Goal: Transaction & Acquisition: Book appointment/travel/reservation

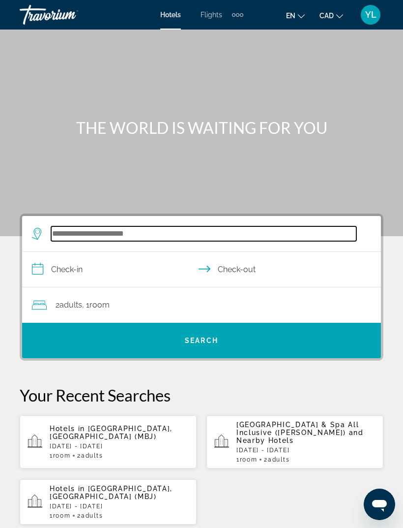
click at [180, 240] on input "Search hotel destination" at bounding box center [204, 233] width 306 height 15
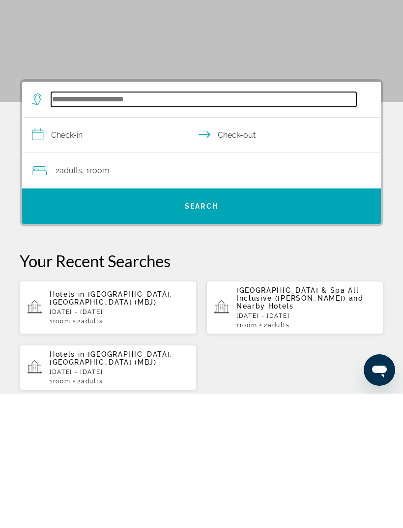
scroll to position [16, 0]
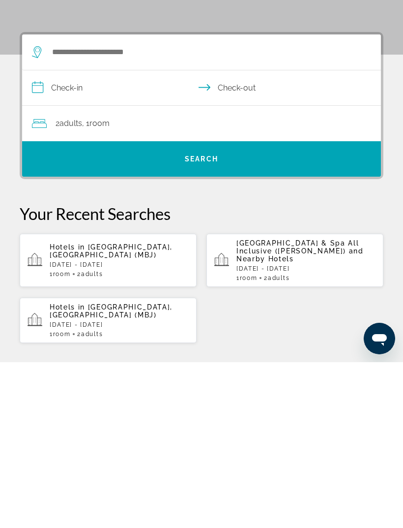
click at [173, 409] on p "Hotels in [GEOGRAPHIC_DATA], [GEOGRAPHIC_DATA] (MBJ)" at bounding box center [119, 417] width 139 height 16
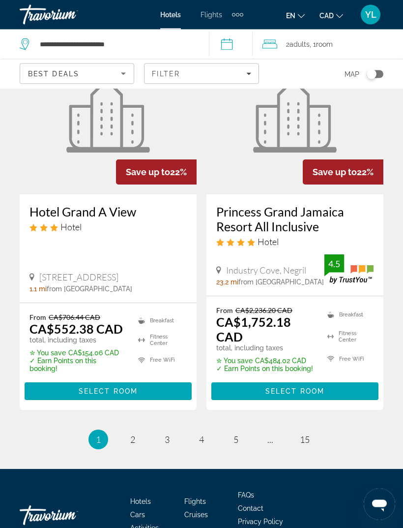
scroll to position [2110, 0]
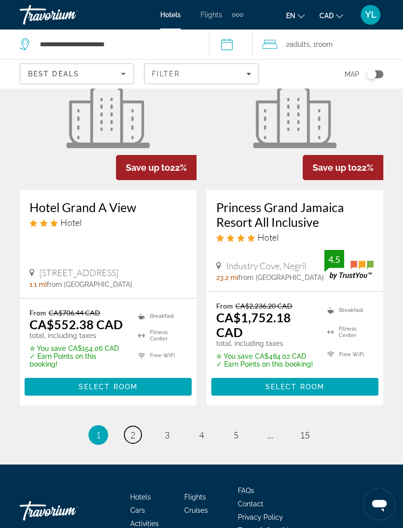
click at [135, 426] on link "page 2" at bounding box center [132, 434] width 17 height 17
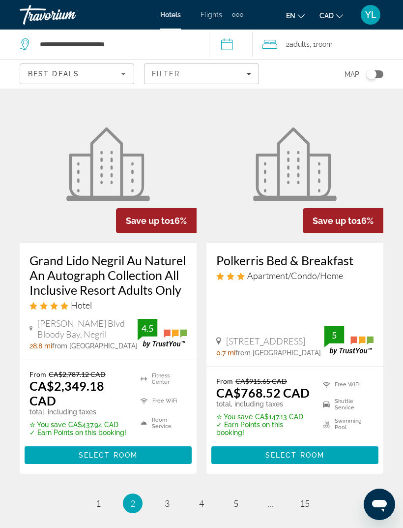
scroll to position [2104, 0]
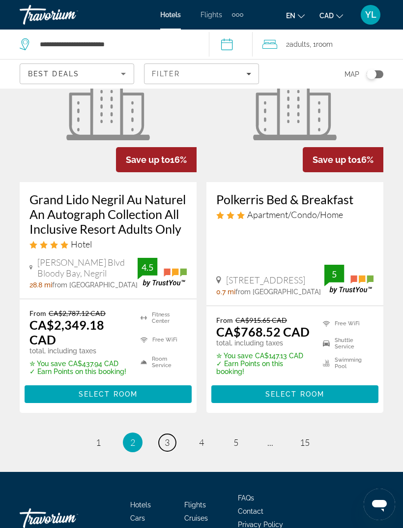
click at [172, 434] on link "page 3" at bounding box center [167, 442] width 17 height 17
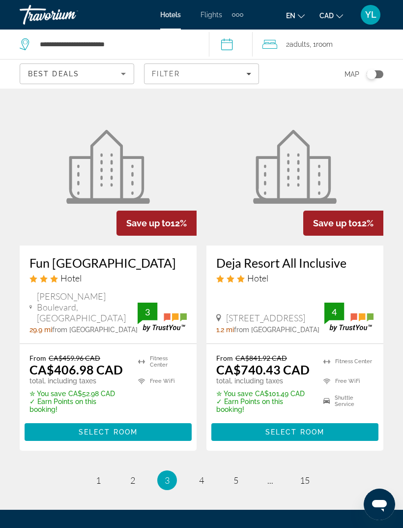
scroll to position [2140, 0]
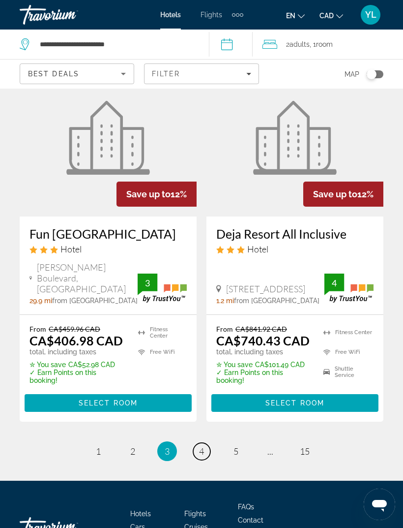
click at [208, 443] on link "page 4" at bounding box center [201, 451] width 17 height 17
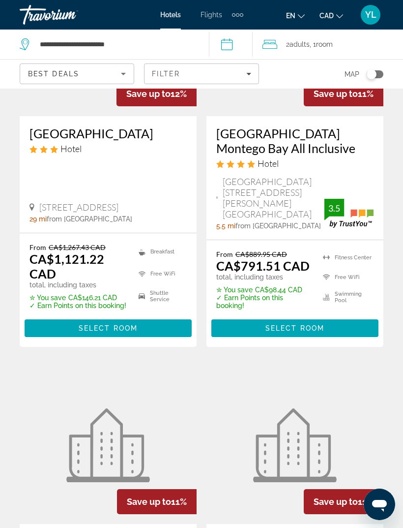
scroll to position [164, 0]
click at [300, 181] on span "[GEOGRAPHIC_DATA][STREET_ADDRESS][PERSON_NAME][GEOGRAPHIC_DATA]" at bounding box center [274, 198] width 102 height 43
click at [319, 143] on h3 "[GEOGRAPHIC_DATA] Montego Bay All Inclusive" at bounding box center [294, 141] width 157 height 30
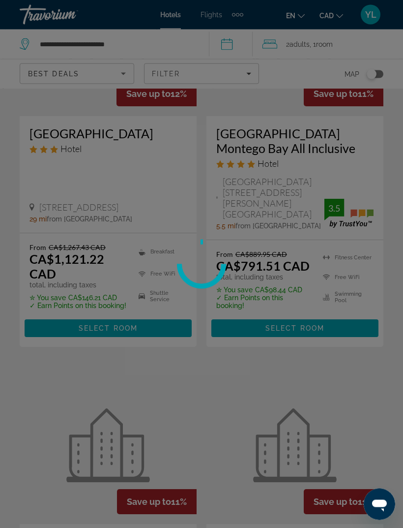
scroll to position [164, 0]
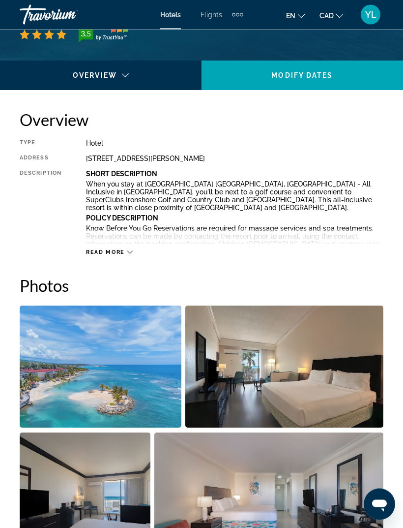
scroll to position [439, 0]
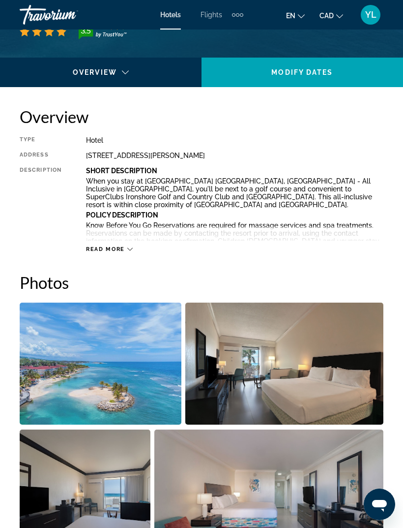
click at [124, 250] on span "Read more" at bounding box center [105, 249] width 39 height 6
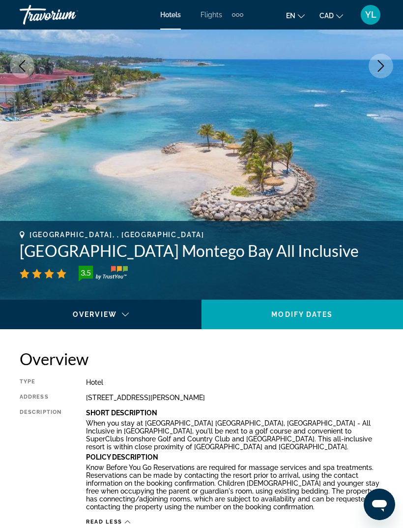
scroll to position [183, 0]
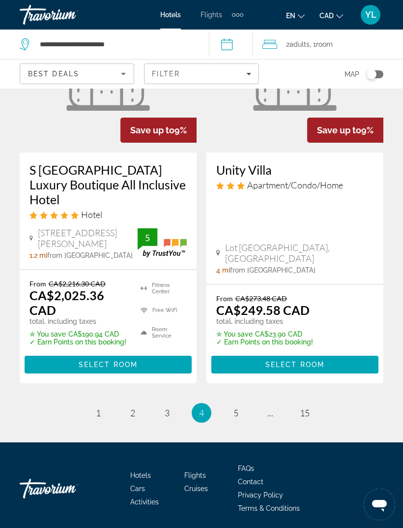
scroll to position [2072, 0]
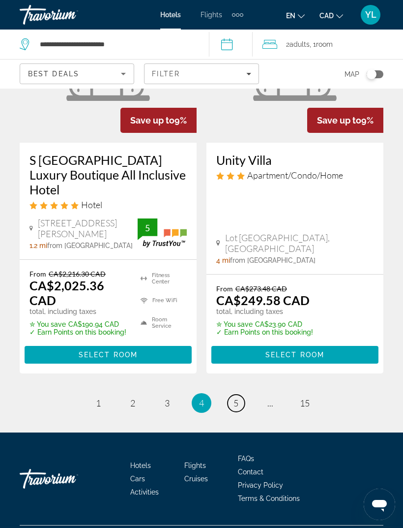
click at [237, 408] on span "5" at bounding box center [236, 402] width 5 height 11
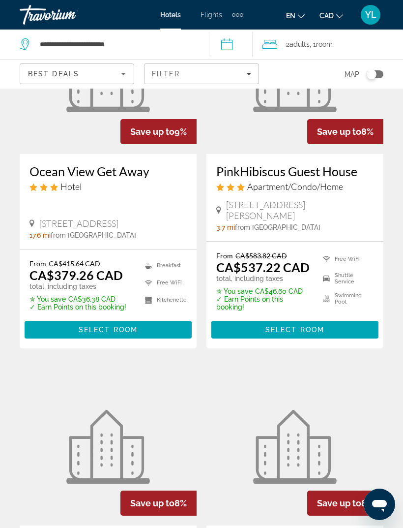
scroll to position [125, 0]
